Goal: Task Accomplishment & Management: Use online tool/utility

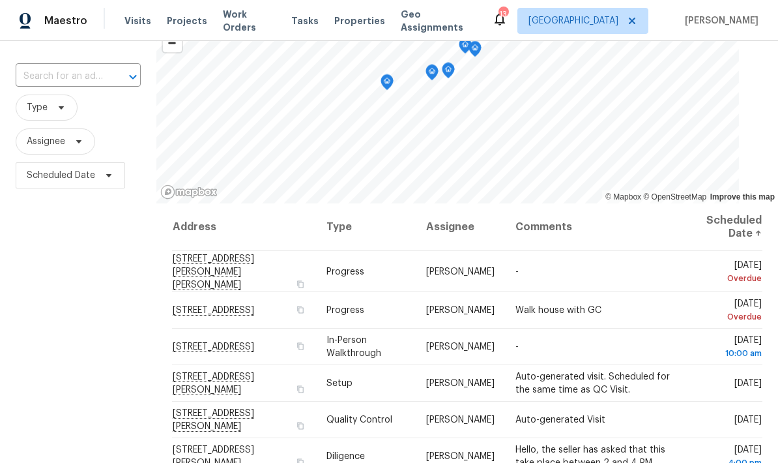
scroll to position [72, 0]
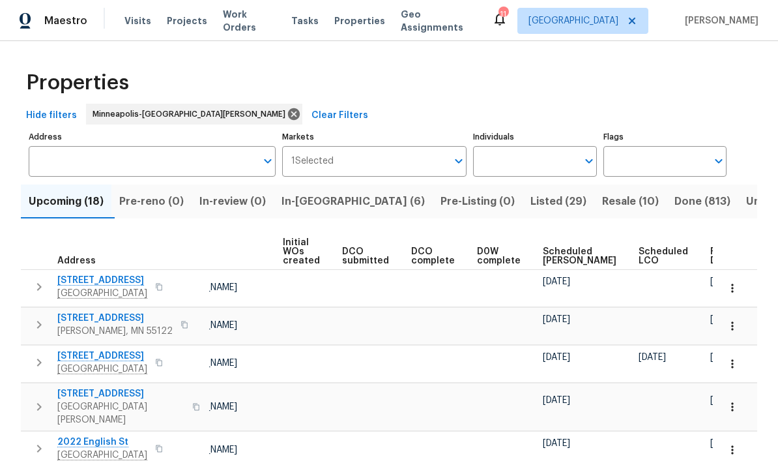
scroll to position [0, 92]
click at [711, 262] on div "Ready Date" at bounding box center [731, 256] width 40 height 18
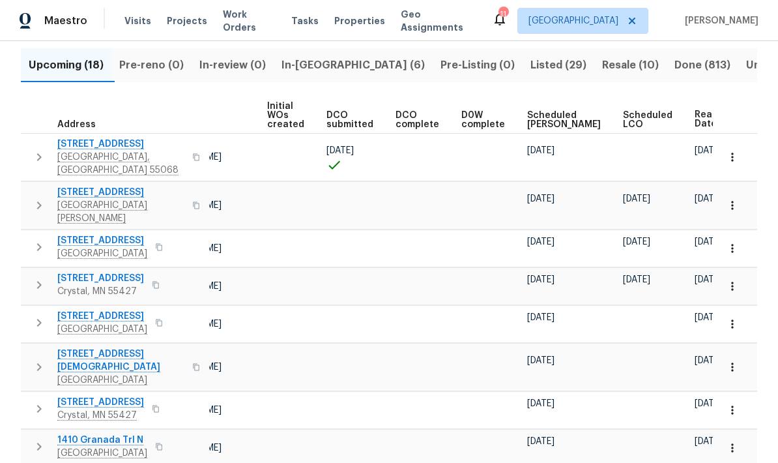
scroll to position [0, 108]
click at [736, 158] on icon "button" at bounding box center [732, 157] width 13 height 13
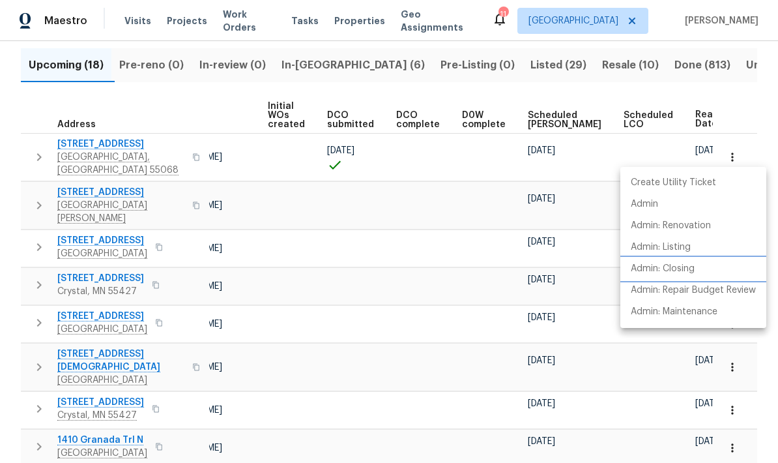
click at [679, 273] on p "Admin: Closing" at bounding box center [663, 269] width 64 height 14
click at [310, 68] on div at bounding box center [389, 231] width 778 height 463
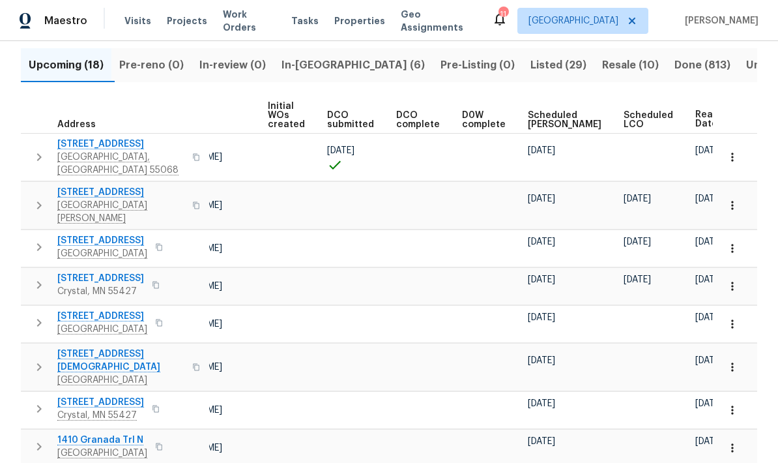
click at [306, 66] on span "In-reno (6)" at bounding box center [352, 65] width 143 height 18
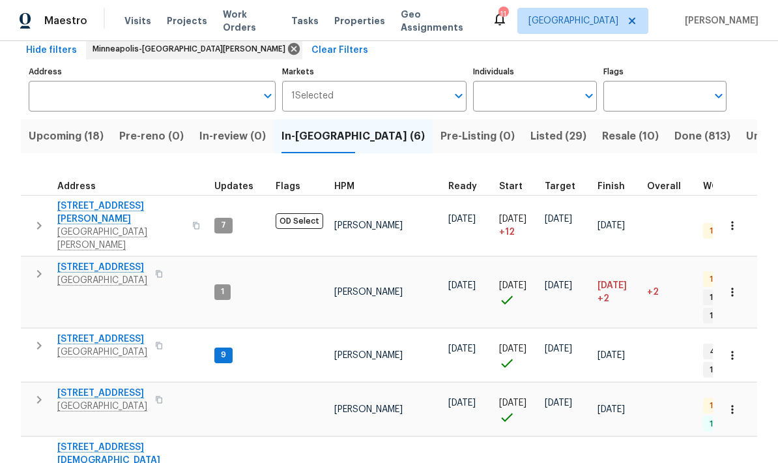
scroll to position [65, 0]
click at [162, 396] on icon "button" at bounding box center [159, 400] width 8 height 8
click at [158, 397] on icon "button" at bounding box center [159, 400] width 7 height 7
click at [82, 400] on span "Prior Lake, MN 55372" at bounding box center [102, 406] width 90 height 13
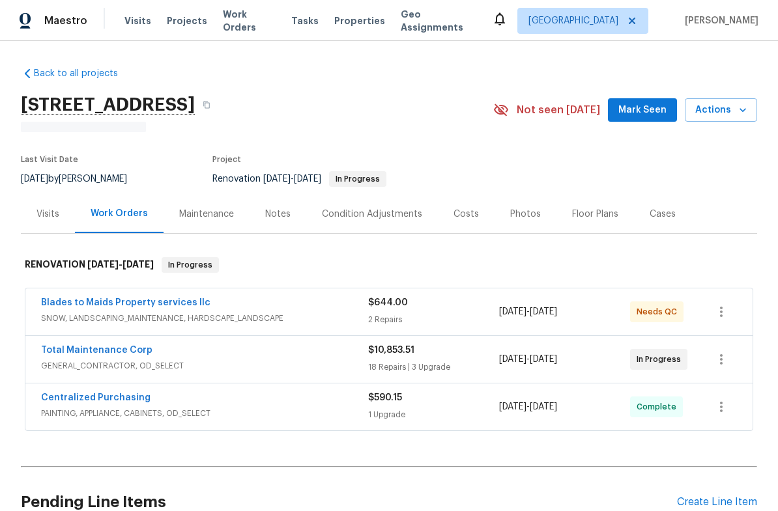
click at [735, 111] on span "Actions" at bounding box center [720, 110] width 51 height 16
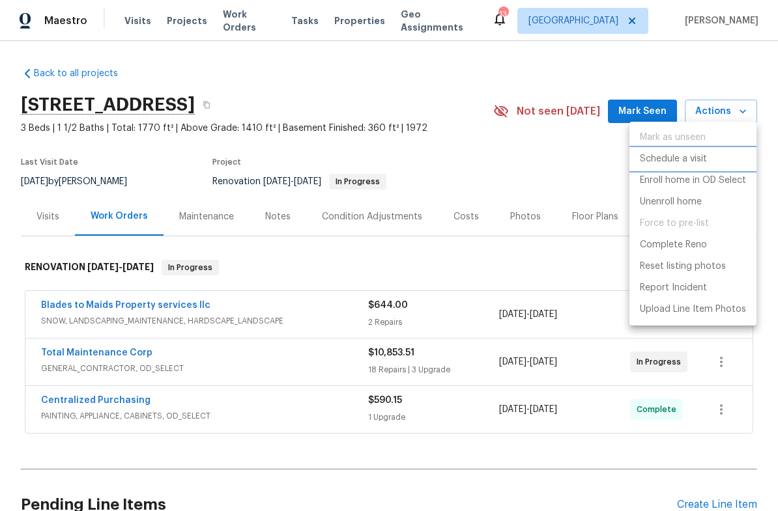
click at [683, 163] on p "Schedule a visit" at bounding box center [673, 159] width 67 height 14
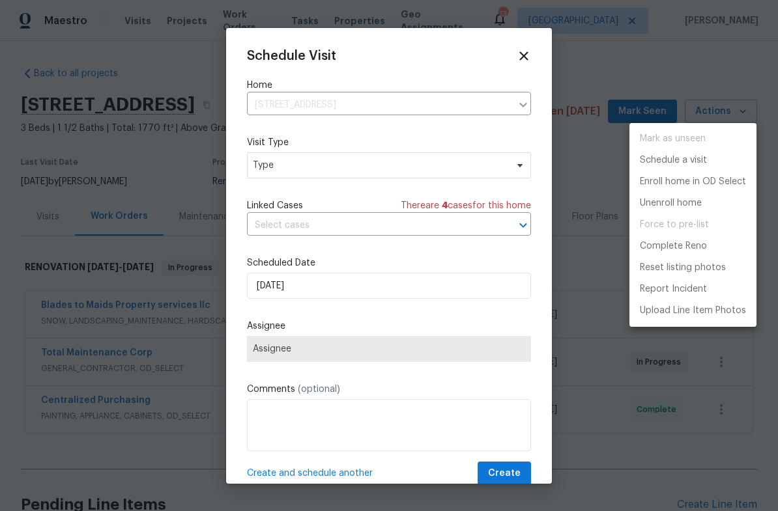
click at [305, 168] on div at bounding box center [389, 255] width 778 height 511
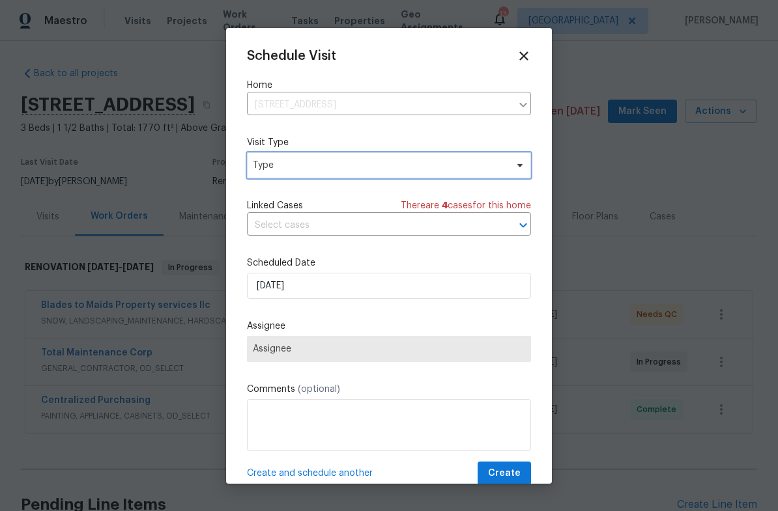
click at [262, 173] on span "Type" at bounding box center [389, 165] width 284 height 26
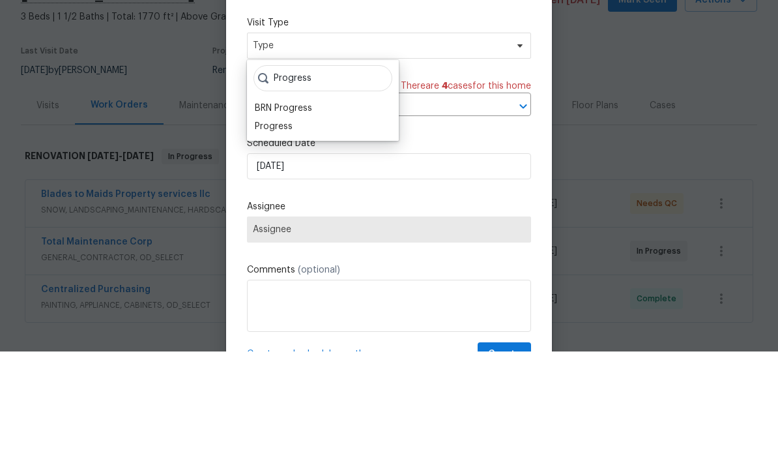
type input "Progress"
click at [264, 231] on div "Progress" at bounding box center [274, 237] width 38 height 13
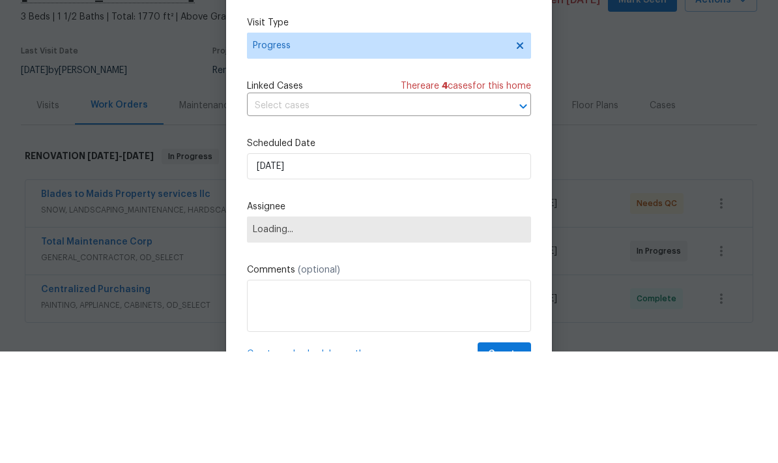
scroll to position [52, 0]
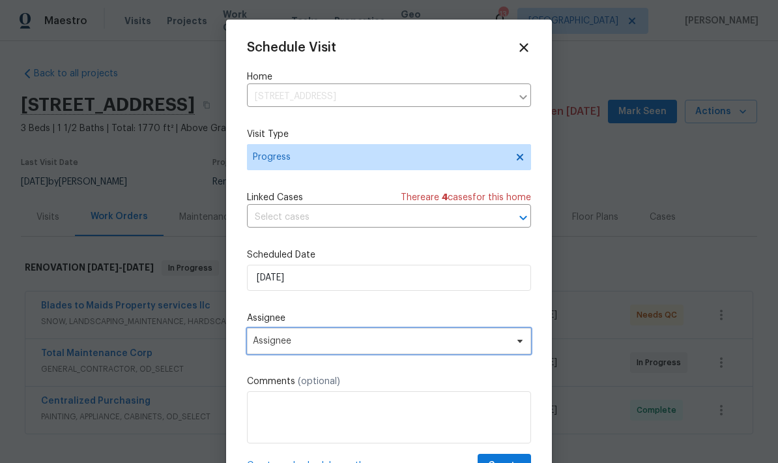
click at [287, 341] on span "Assignee" at bounding box center [380, 341] width 255 height 10
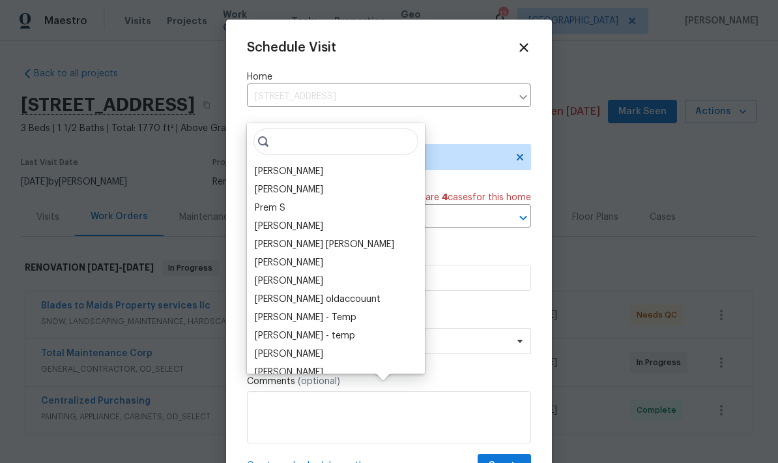
click at [270, 165] on div "[PERSON_NAME]" at bounding box center [289, 171] width 68 height 13
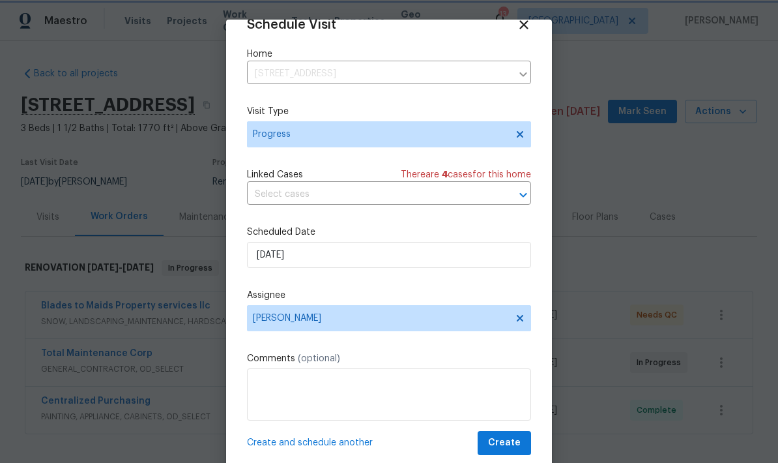
scroll to position [25, 0]
click at [508, 439] on span "Create" at bounding box center [504, 443] width 33 height 16
